Goal: Information Seeking & Learning: Learn about a topic

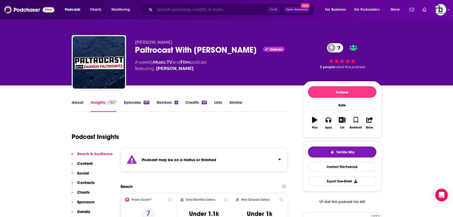
click at [184, 10] on input "Search podcasts, credits, & more..." at bounding box center [211, 9] width 113 height 8
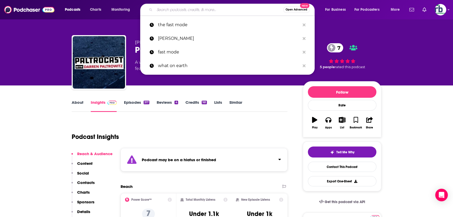
paste input "Spybrary Spy Podcast"
type input "Spybrary Spy Podcast"
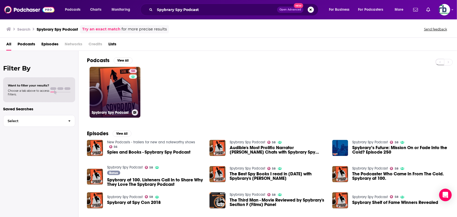
click at [109, 90] on link "58 Spybrary Spy Podcast" at bounding box center [115, 92] width 51 height 51
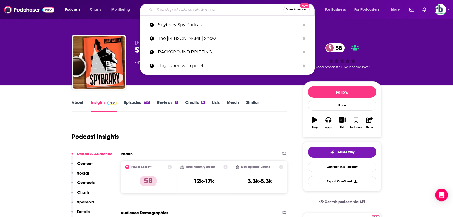
click at [176, 9] on input "Search podcasts, credits, & more..." at bounding box center [219, 9] width 129 height 8
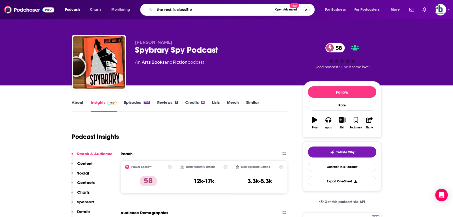
type input "the rest is classified"
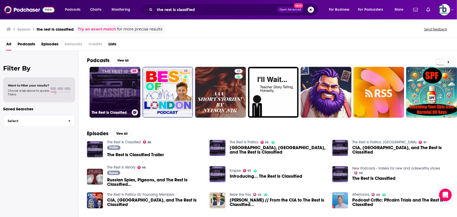
click at [112, 97] on link "88 The Rest Is Classified" at bounding box center [115, 92] width 51 height 51
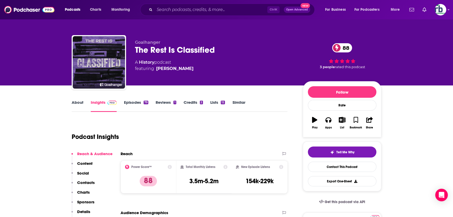
click at [236, 102] on link "Similar" at bounding box center [238, 106] width 13 height 12
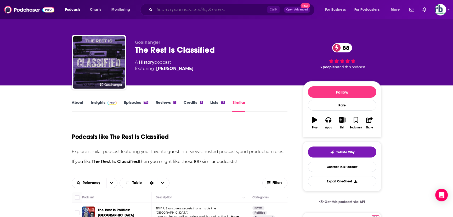
click at [180, 8] on input "Search podcasts, credits, & more..." at bounding box center [211, 9] width 113 height 8
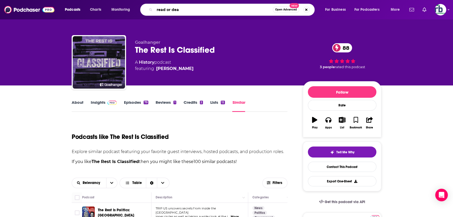
type input "read or dead"
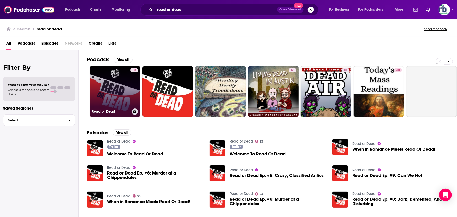
click at [121, 89] on link "53 Read or Dead" at bounding box center [115, 91] width 51 height 51
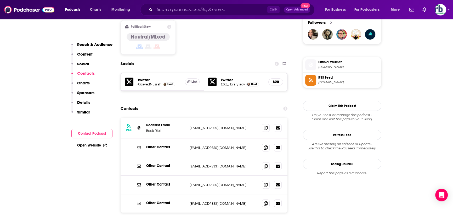
scroll to position [428, 0]
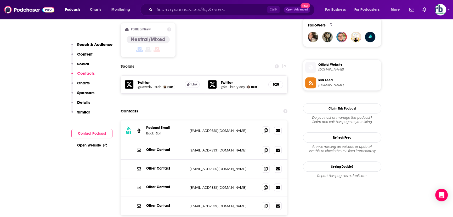
click at [266, 128] on icon at bounding box center [266, 130] width 4 height 4
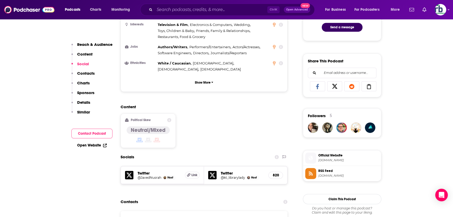
scroll to position [333, 0]
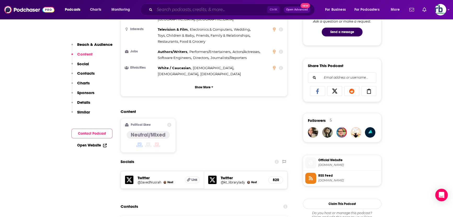
click at [178, 10] on input "Search podcasts, credits, & more..." at bounding box center [211, 9] width 113 height 8
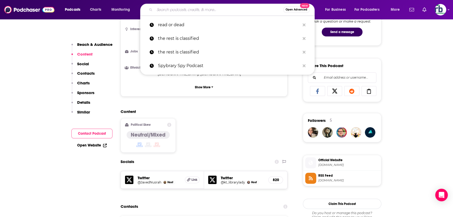
paste input "True Spies"
type input "True Spies"
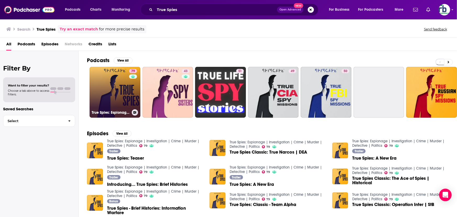
click at [117, 87] on link "79 True Spies: Espionage | Investigation | Crime | Murder | Detective | Politics" at bounding box center [115, 92] width 51 height 51
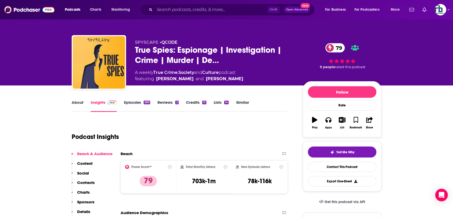
drag, startPoint x: 154, startPoint y: 77, endPoint x: 186, endPoint y: 79, distance: 32.2
click at [186, 79] on span "featuring [PERSON_NAME] and [PERSON_NAME]" at bounding box center [189, 79] width 108 height 6
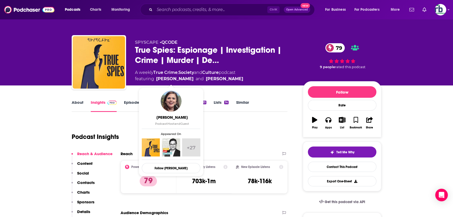
copy span "[PERSON_NAME]"
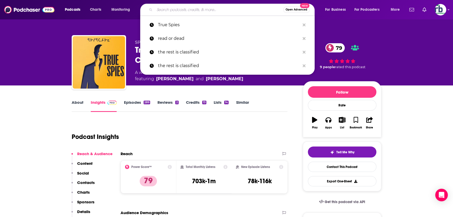
click at [160, 9] on input "Search podcasts, credits, & more..." at bounding box center [219, 9] width 129 height 8
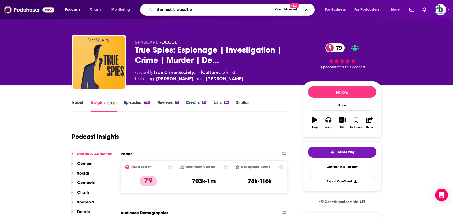
type input "the rest is classified"
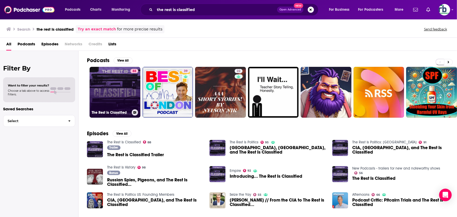
click at [115, 92] on link "88 The Rest Is Classified" at bounding box center [115, 92] width 51 height 51
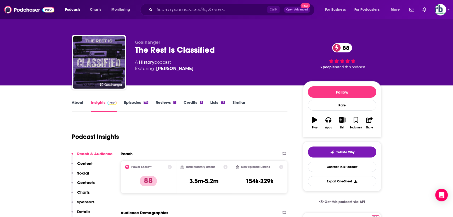
click at [78, 101] on link "About" at bounding box center [78, 106] width 12 height 12
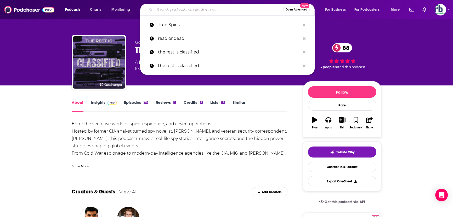
click at [176, 10] on input "Search podcasts, credits, & more..." at bounding box center [219, 9] width 129 height 8
paste input "The Spy Who"
type input "The Spy Who"
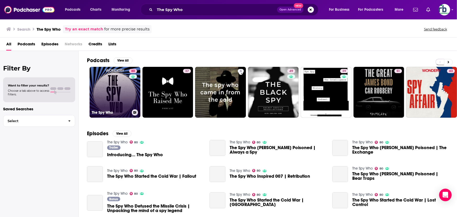
click at [116, 86] on link "80 The Spy Who" at bounding box center [115, 92] width 51 height 51
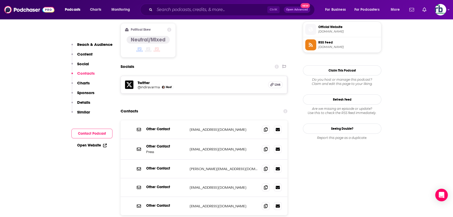
scroll to position [428, 0]
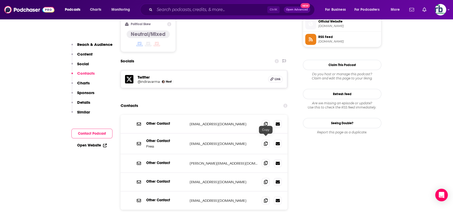
click at [267, 161] on icon at bounding box center [266, 163] width 4 height 4
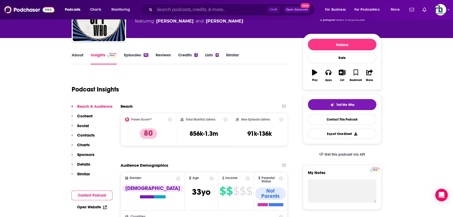
scroll to position [0, 0]
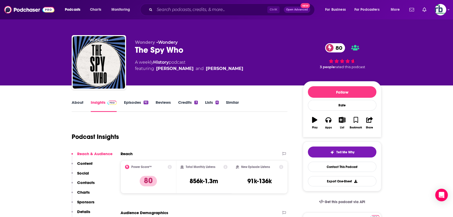
click at [233, 103] on link "Similar" at bounding box center [232, 106] width 13 height 12
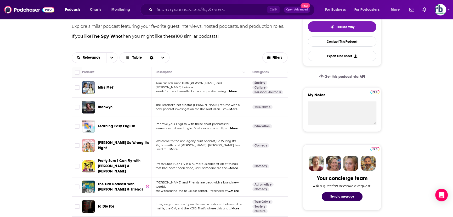
scroll to position [166, 0]
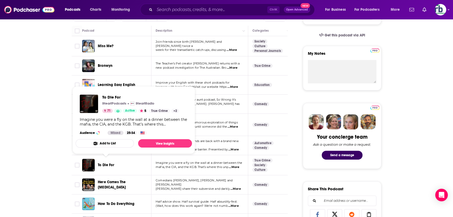
click at [102, 163] on span "To Die For" at bounding box center [106, 165] width 16 height 4
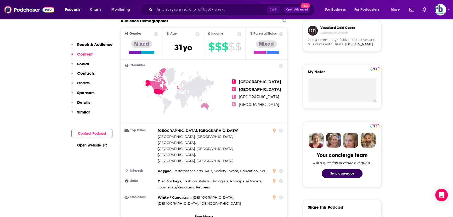
scroll to position [190, 0]
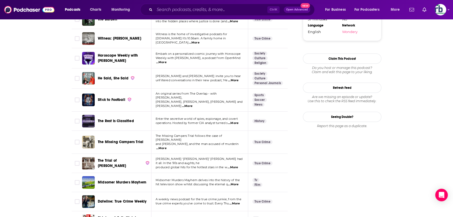
scroll to position [571, 0]
